Goal: Stay updated: Stay updated

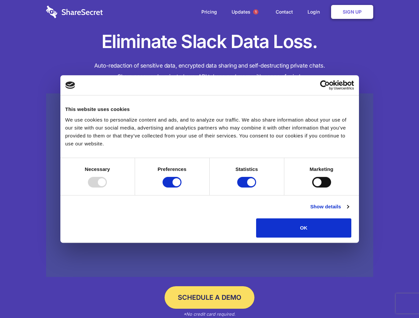
click at [107, 188] on div at bounding box center [97, 182] width 19 height 11
click at [181, 188] on input "Preferences" at bounding box center [171, 182] width 19 height 11
checkbox input "false"
click at [247, 188] on input "Statistics" at bounding box center [246, 182] width 19 height 11
checkbox input "false"
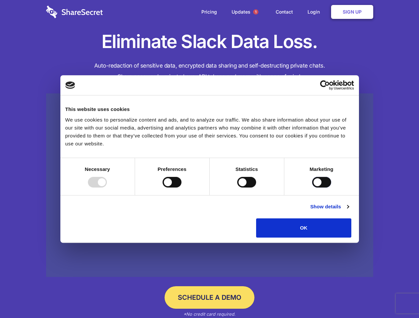
click at [312, 188] on input "Marketing" at bounding box center [321, 182] width 19 height 11
checkbox input "true"
click at [348, 211] on link "Show details" at bounding box center [329, 207] width 38 height 8
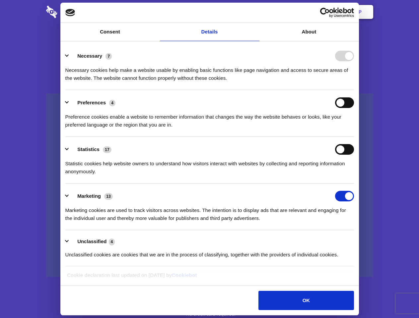
click at [366, 240] on body "Consent Details [#IABV2SETTINGS#] About This website uses cookies We use cookie…" at bounding box center [209, 159] width 419 height 318
click at [255, 12] on span "1" at bounding box center [255, 11] width 5 height 5
